Goal: Book appointment/travel/reservation

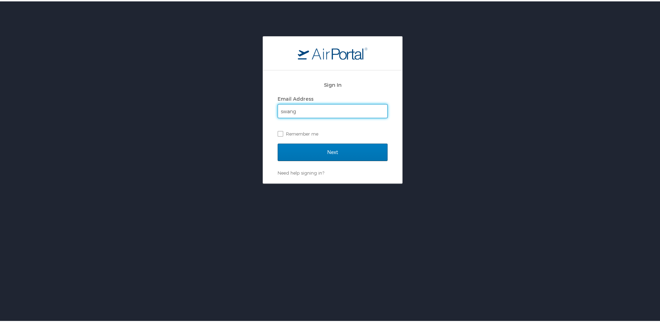
type input "[EMAIL_ADDRESS][DOMAIN_NAME]"
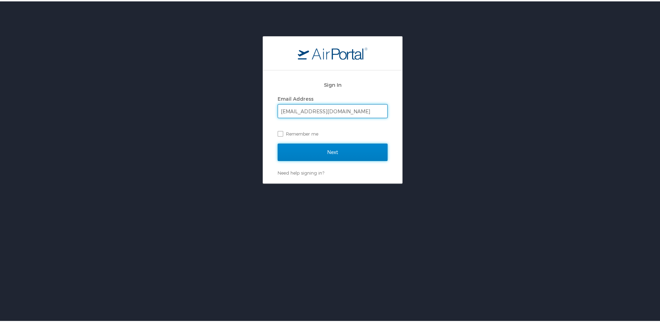
click at [331, 149] on input "Next" at bounding box center [333, 150] width 110 height 17
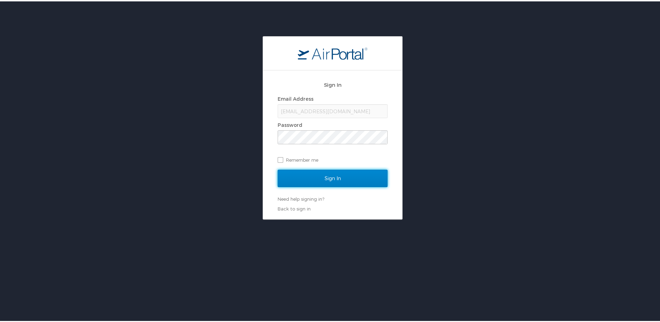
click at [327, 176] on input "Sign In" at bounding box center [333, 176] width 110 height 17
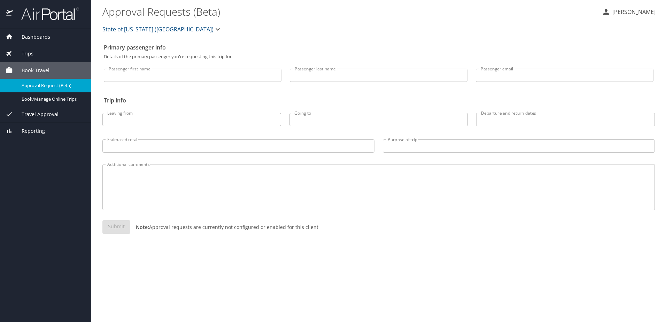
click at [28, 37] on span "Dashboards" at bounding box center [31, 37] width 37 height 8
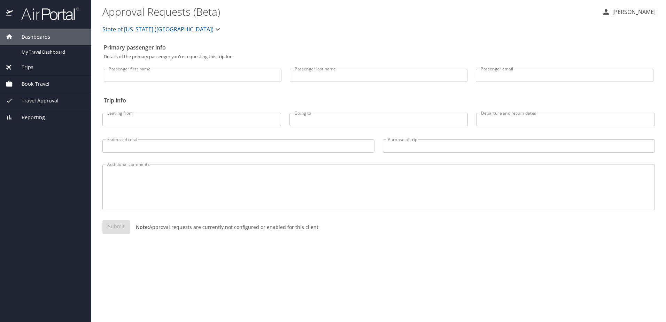
click at [11, 83] on icon at bounding box center [9, 84] width 6 height 6
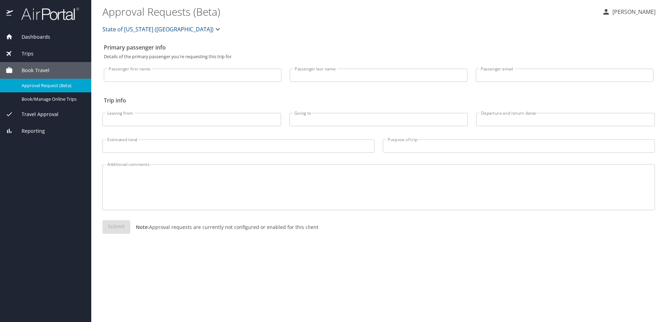
click at [39, 69] on span "Book Travel" at bounding box center [31, 70] width 37 height 8
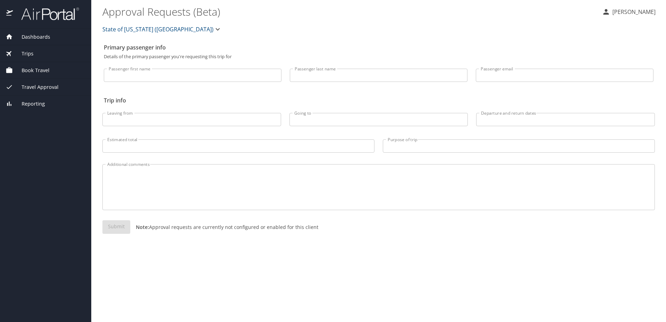
click at [39, 69] on span "Book Travel" at bounding box center [31, 70] width 37 height 8
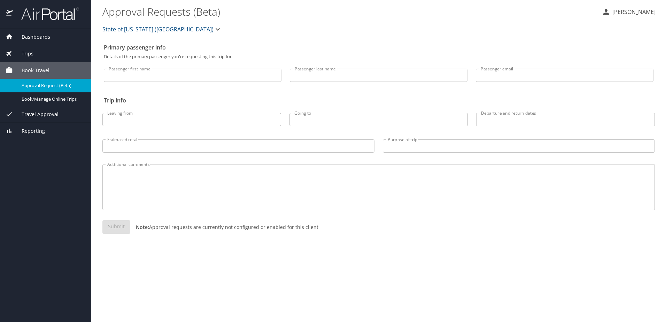
click at [28, 54] on span "Trips" at bounding box center [23, 54] width 21 height 8
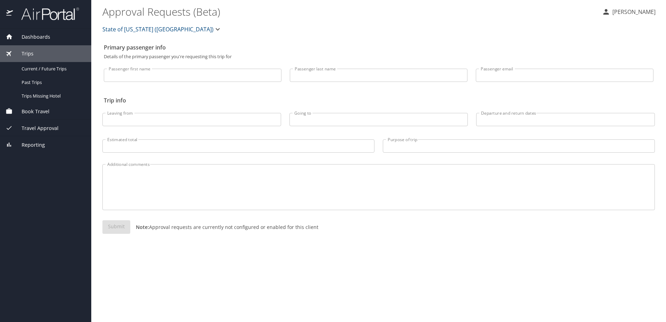
click at [28, 54] on span "Trips" at bounding box center [23, 54] width 21 height 8
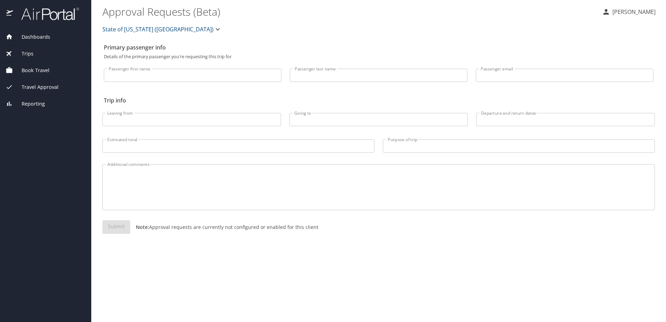
click at [42, 71] on span "Book Travel" at bounding box center [31, 70] width 37 height 8
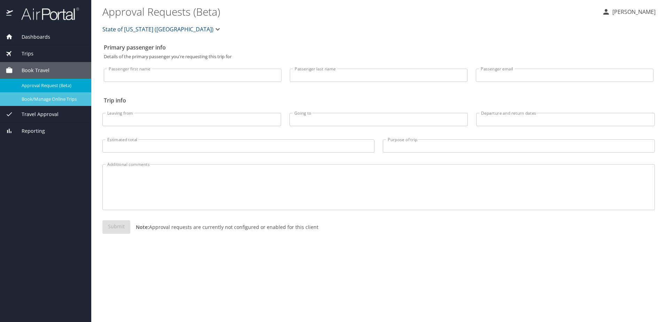
click at [61, 100] on span "Book/Manage Online Trips" at bounding box center [52, 99] width 61 height 7
click at [46, 68] on span "Book Travel" at bounding box center [31, 70] width 37 height 8
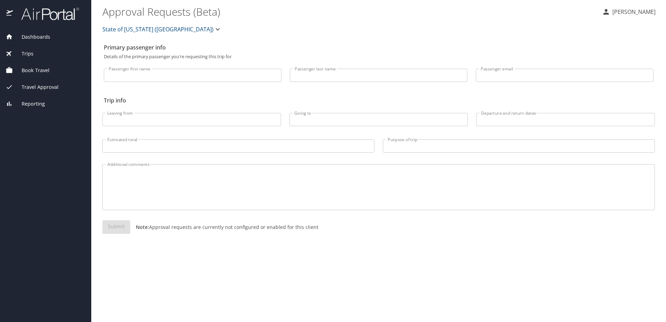
click at [46, 68] on span "Book Travel" at bounding box center [31, 70] width 37 height 8
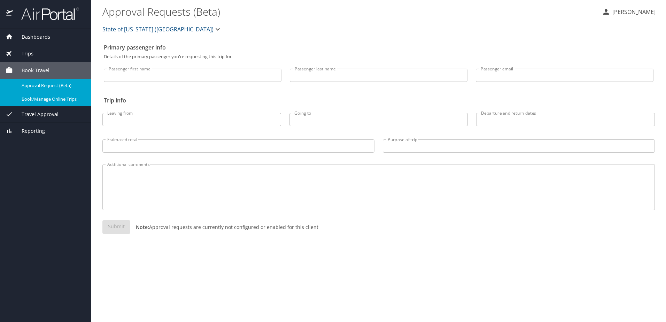
click at [535, 231] on div "Submit Note: Approval requests are currently not configured or enabled for this…" at bounding box center [378, 232] width 552 height 25
